Goal: Find specific page/section: Find specific page/section

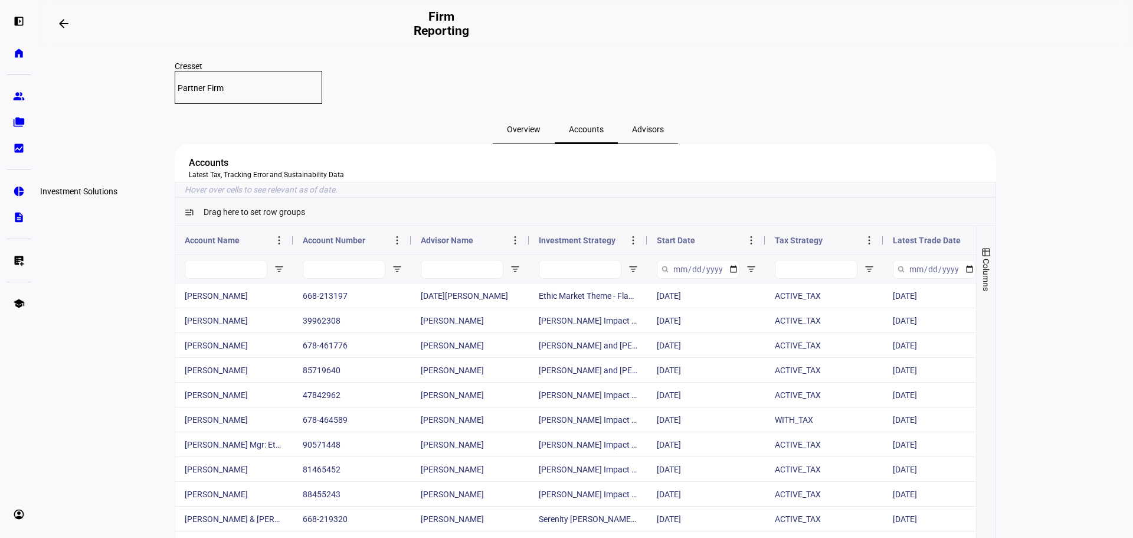
click at [16, 188] on eth-mat-symbol "pie_chart" at bounding box center [19, 191] width 12 height 12
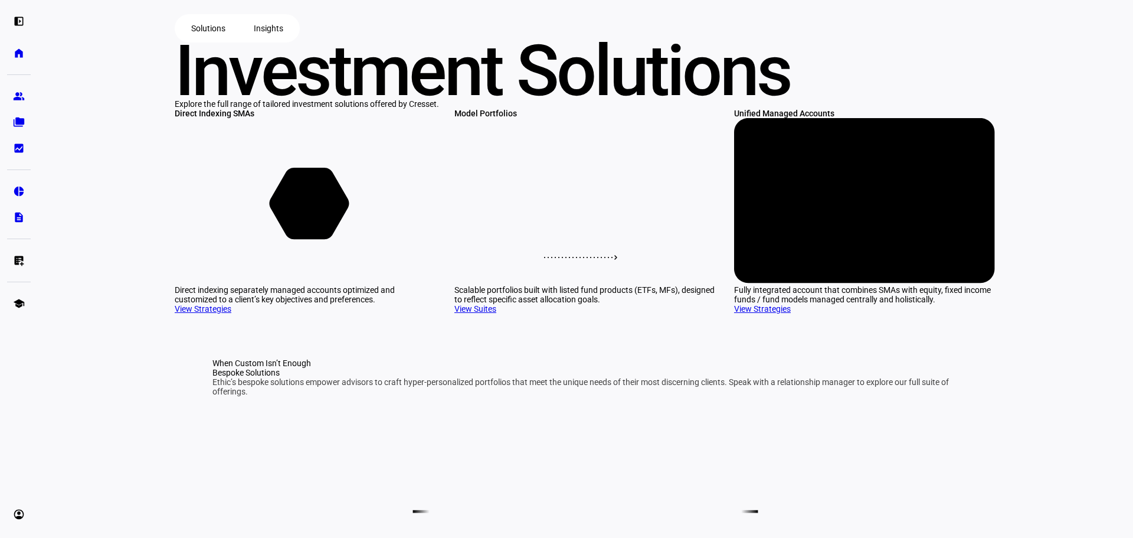
scroll to position [73, 0]
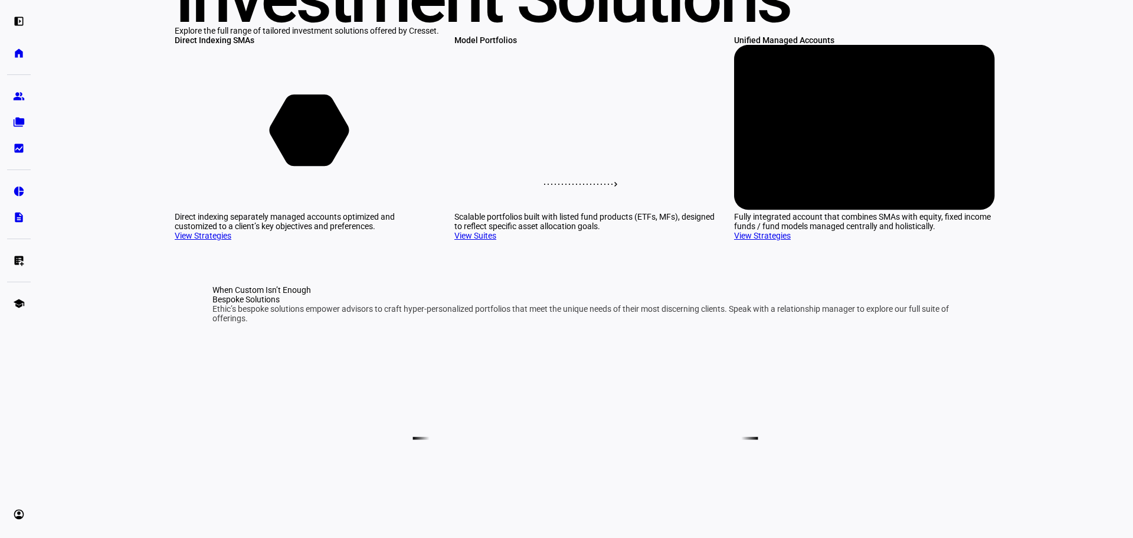
click at [194, 240] on link "View Strategies" at bounding box center [203, 235] width 57 height 9
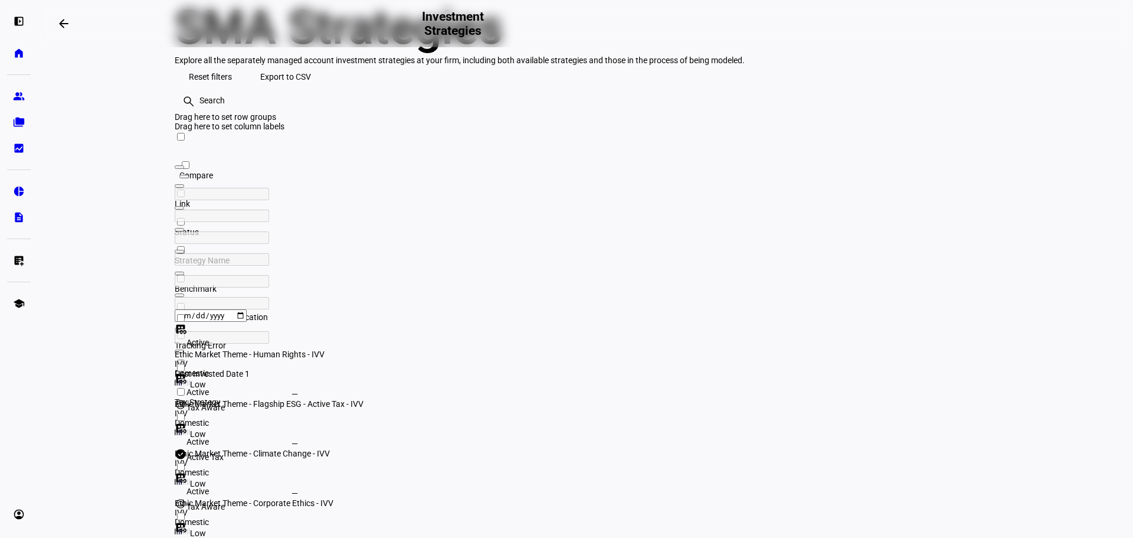
scroll to position [47, 0]
